Goal: Task Accomplishment & Management: Use online tool/utility

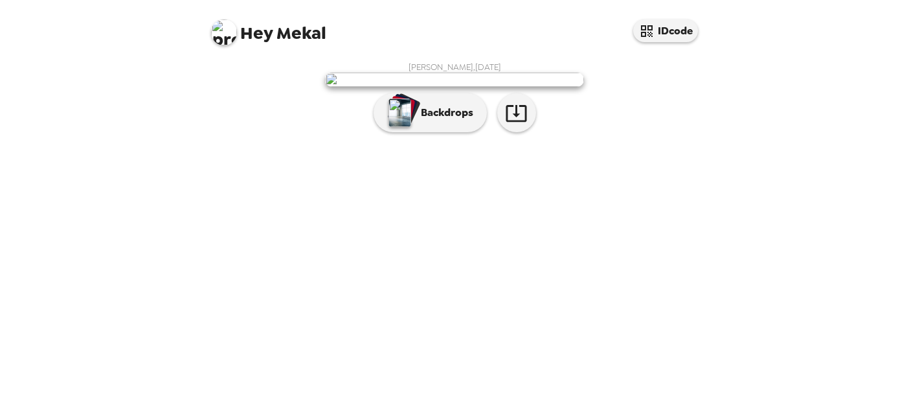
scroll to position [49, 0]
click at [465, 120] on p "Backdrops" at bounding box center [443, 113] width 59 height 16
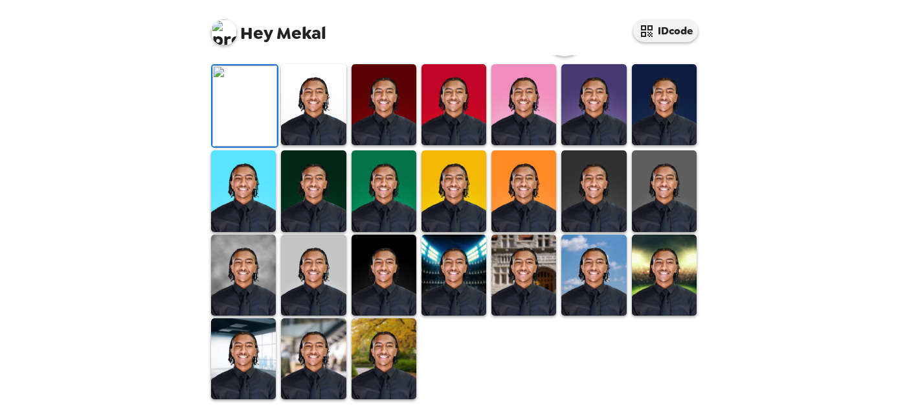
scroll to position [361, 0]
click at [318, 294] on img at bounding box center [313, 274] width 65 height 81
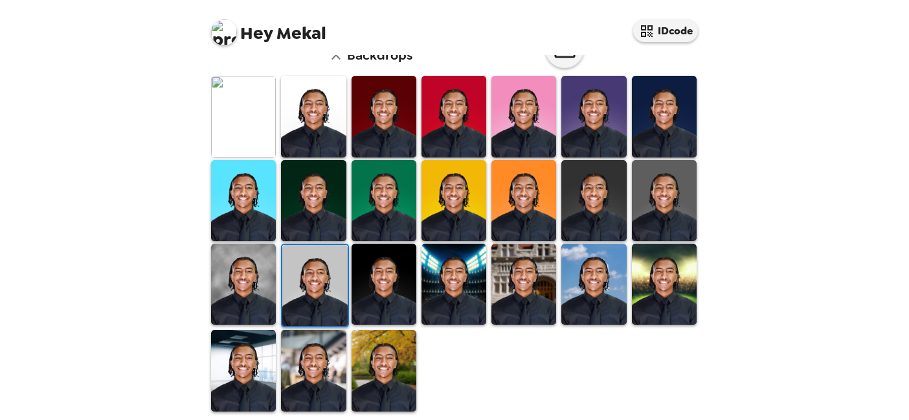
click at [271, 294] on img at bounding box center [243, 283] width 65 height 81
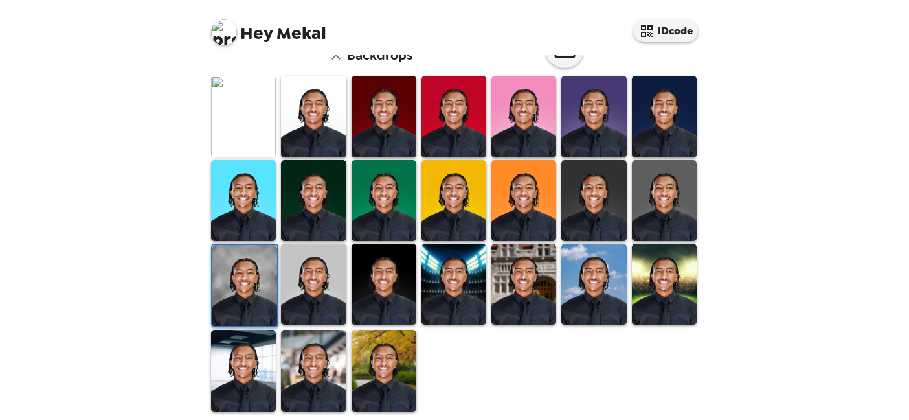
click at [383, 288] on img at bounding box center [384, 283] width 65 height 81
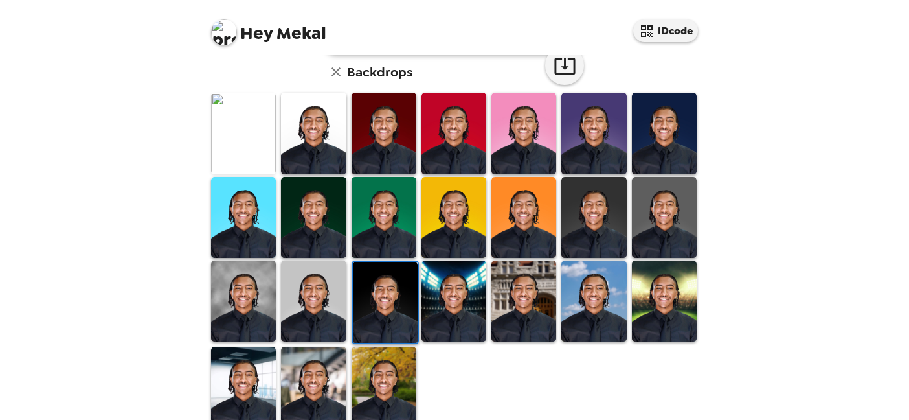
scroll to position [373, 0]
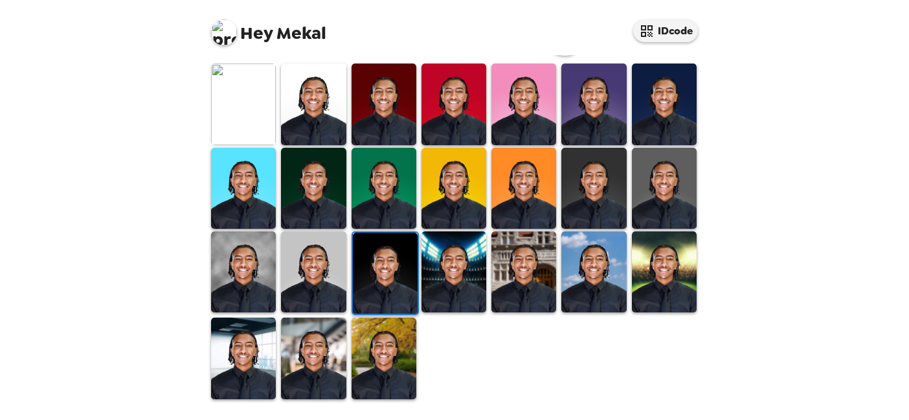
click at [595, 170] on img at bounding box center [593, 188] width 65 height 81
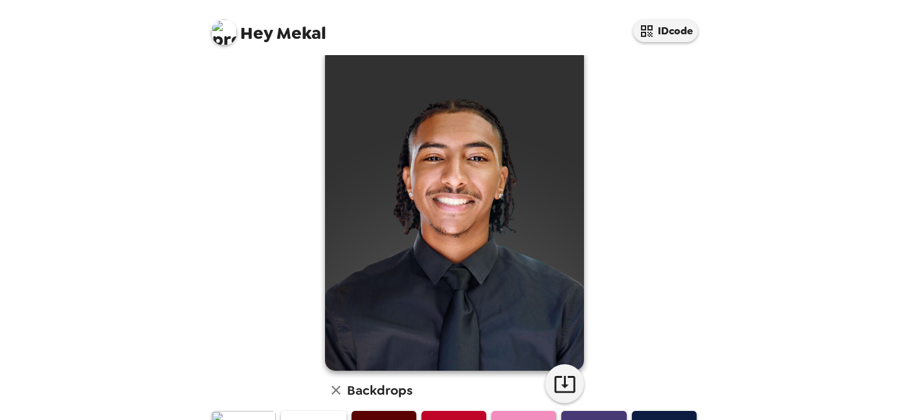
scroll to position [0, 0]
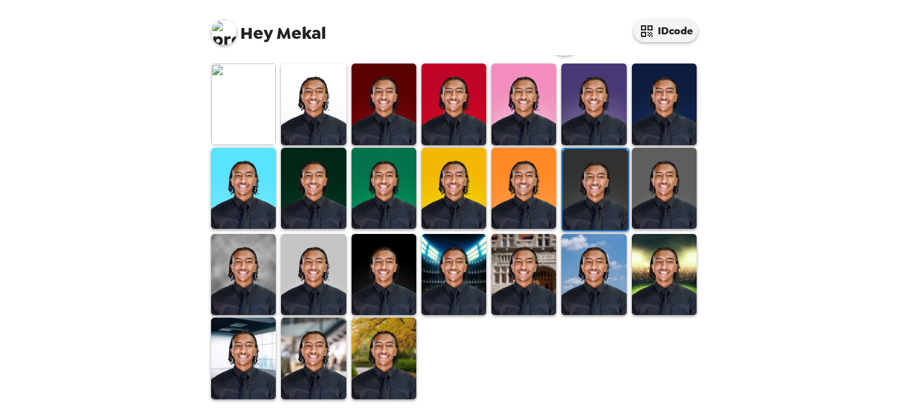
click at [388, 262] on img at bounding box center [384, 274] width 65 height 81
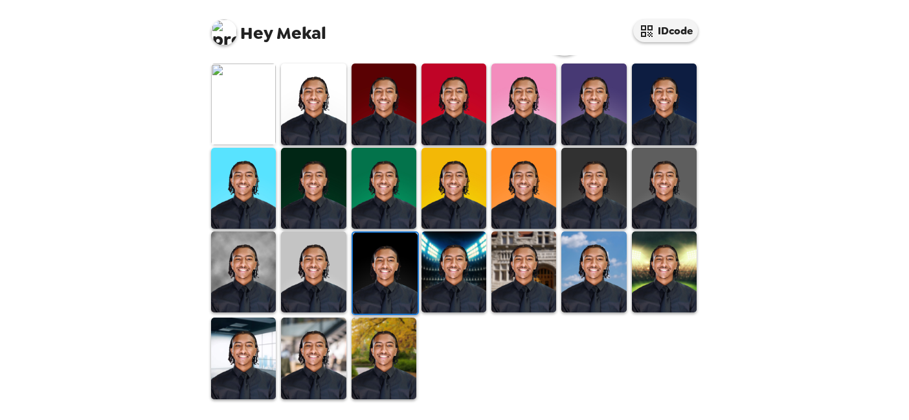
click at [594, 201] on img at bounding box center [593, 188] width 65 height 81
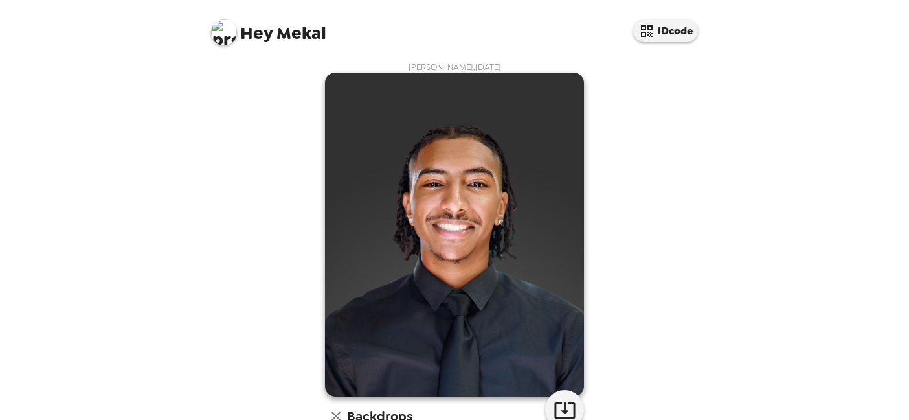
click at [506, 197] on img at bounding box center [454, 235] width 259 height 324
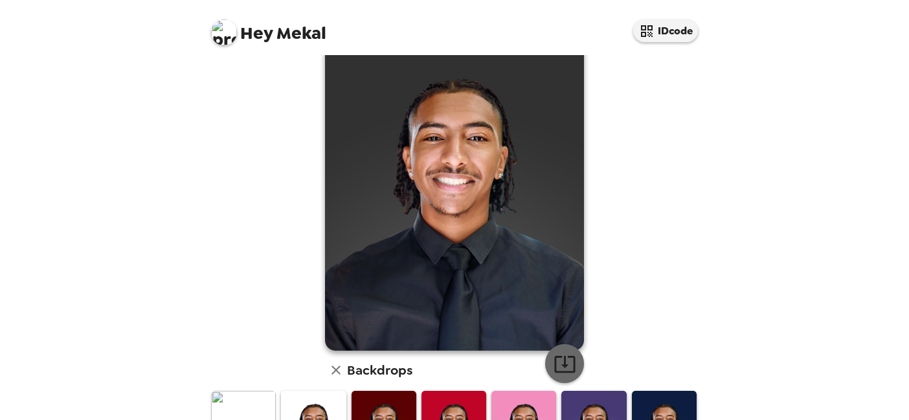
click at [566, 377] on button "button" at bounding box center [564, 363] width 39 height 39
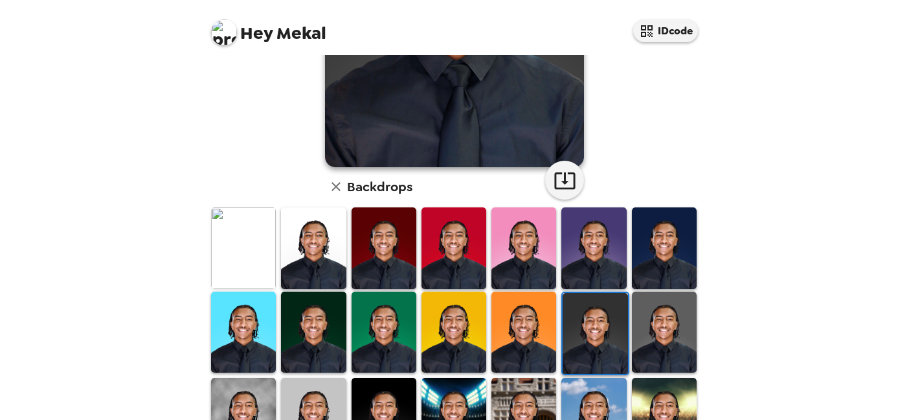
scroll to position [373, 0]
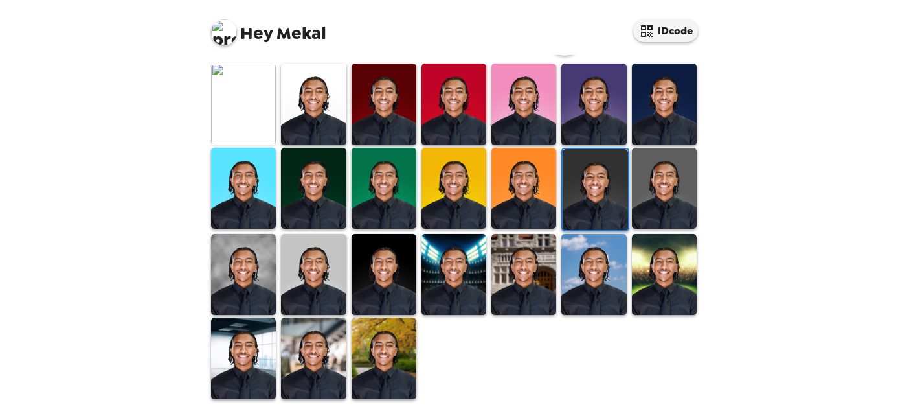
click at [583, 293] on img at bounding box center [593, 274] width 65 height 81
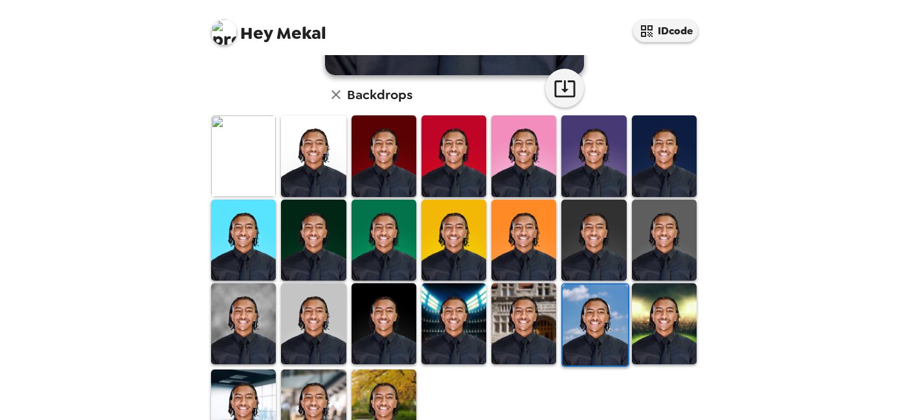
click at [583, 293] on img at bounding box center [595, 324] width 65 height 81
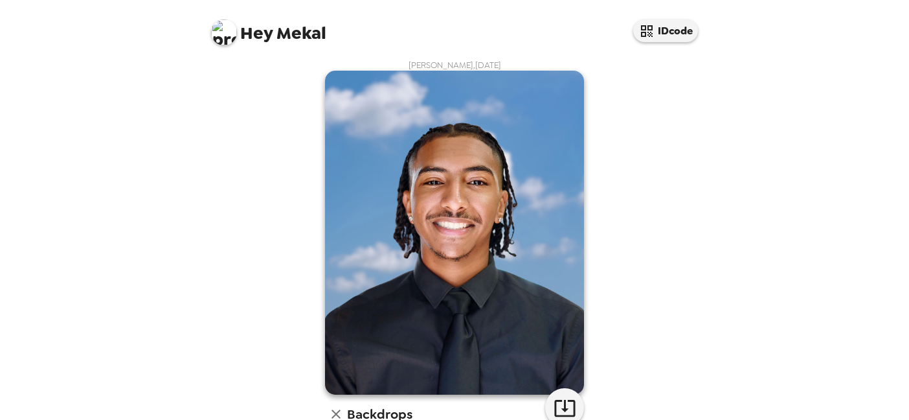
scroll to position [0, 0]
